Goal: Information Seeking & Learning: Learn about a topic

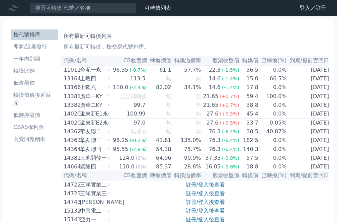
scroll to position [2734, 0]
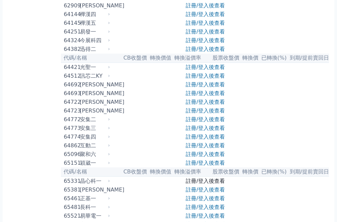
click at [204, 178] on link "註冊/登入後查看" at bounding box center [205, 181] width 39 height 6
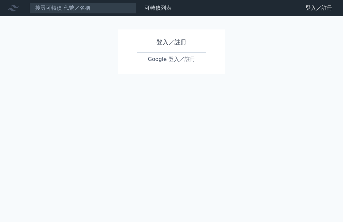
click at [173, 59] on link "Google 登入／註冊" at bounding box center [172, 59] width 70 height 14
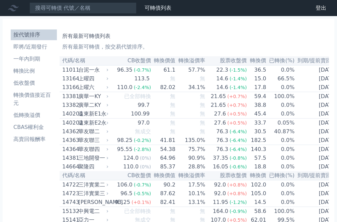
scroll to position [2758, 0]
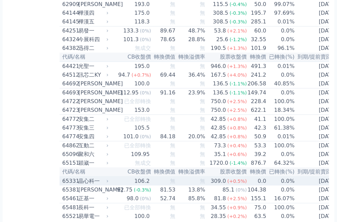
click at [78, 177] on div "晶心科一" at bounding box center [92, 181] width 29 height 8
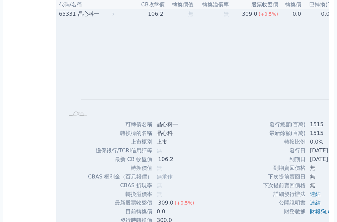
scroll to position [2925, 0]
drag, startPoint x: 59, startPoint y: 137, endPoint x: 107, endPoint y: 137, distance: 48.2
click at [107, 215] on tr "發行時轉換價 300.0" at bounding box center [144, 219] width 112 height 9
